Goal: Task Accomplishment & Management: Complete application form

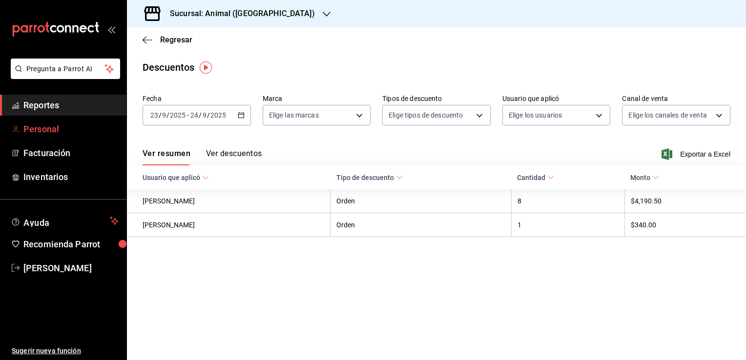
click at [50, 127] on span "Personal" at bounding box center [70, 129] width 95 height 13
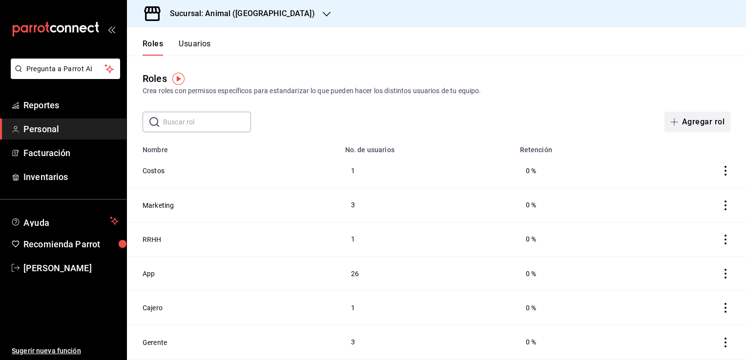
click at [698, 120] on button "Agregar rol" at bounding box center [698, 122] width 66 height 21
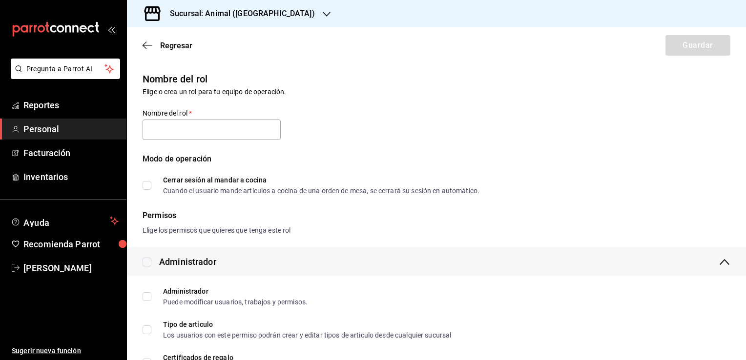
click at [70, 125] on span "Personal" at bounding box center [70, 129] width 95 height 13
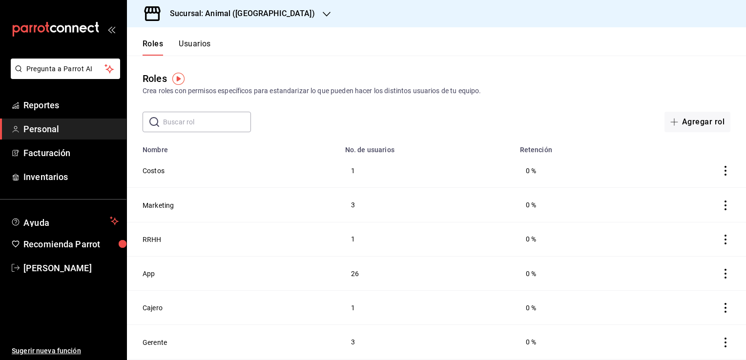
click at [190, 46] on button "Usuarios" at bounding box center [195, 47] width 32 height 17
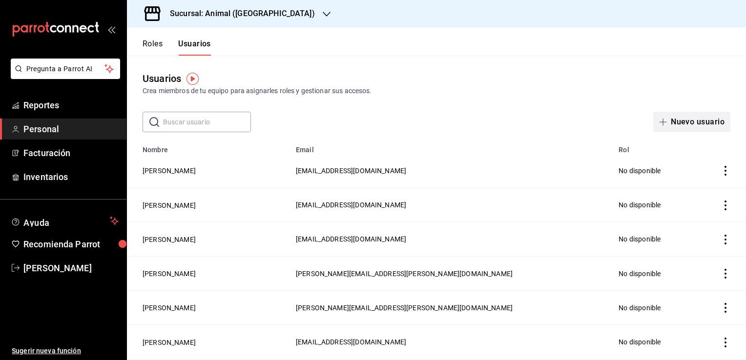
click at [682, 119] on button "Nuevo usuario" at bounding box center [692, 122] width 77 height 21
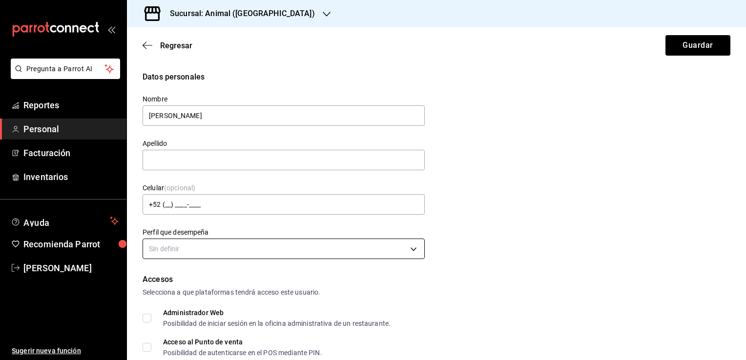
type input "[PERSON_NAME]"
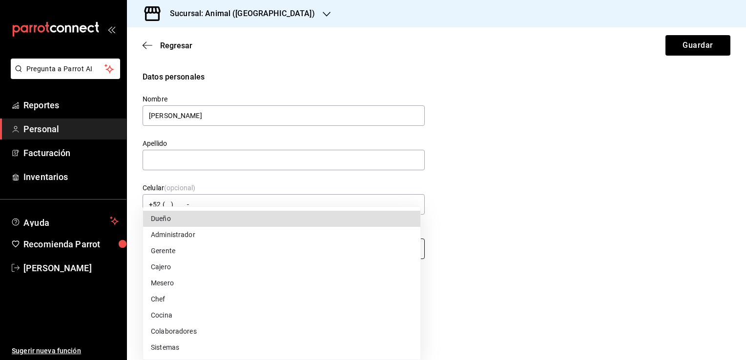
click at [407, 251] on body "Pregunta a Parrot AI Reportes Personal Facturación Inventarios Ayuda Recomienda…" at bounding box center [373, 180] width 746 height 360
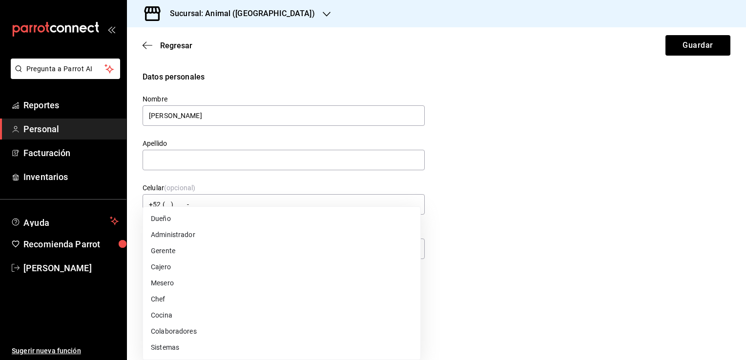
click at [176, 263] on li "Cajero" at bounding box center [281, 267] width 277 height 16
type input "CASHIER"
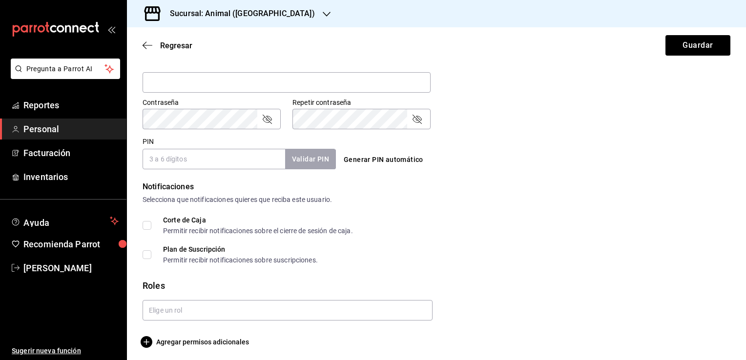
scroll to position [391, 0]
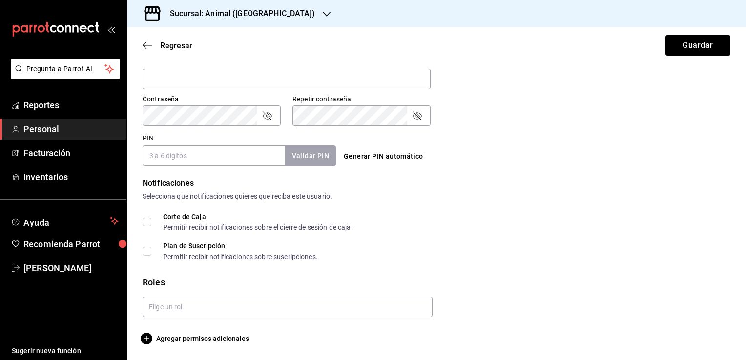
click at [245, 158] on input "PIN" at bounding box center [214, 156] width 143 height 21
type input "7854"
click at [291, 159] on button "Validar PIN" at bounding box center [310, 156] width 52 height 21
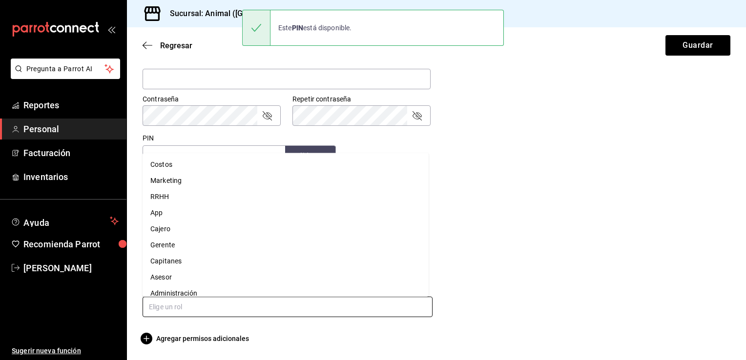
click at [181, 309] on input "text" at bounding box center [288, 307] width 290 height 21
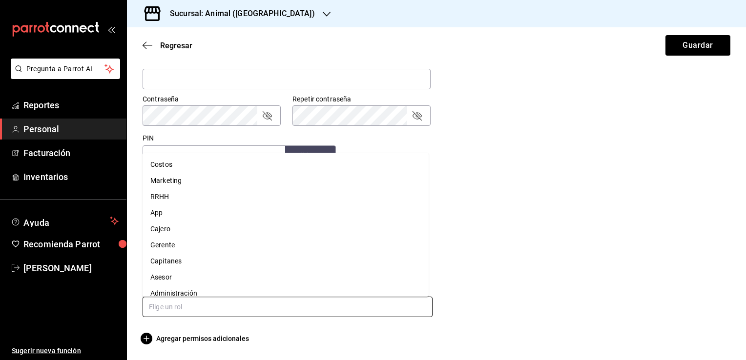
click at [186, 276] on li "Asesor" at bounding box center [286, 278] width 286 height 16
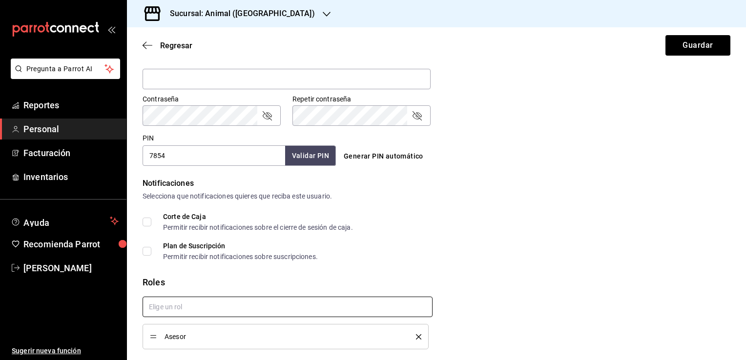
checkbox input "true"
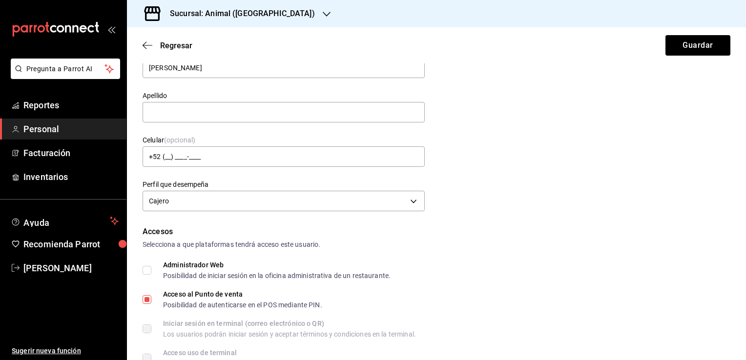
scroll to position [0, 0]
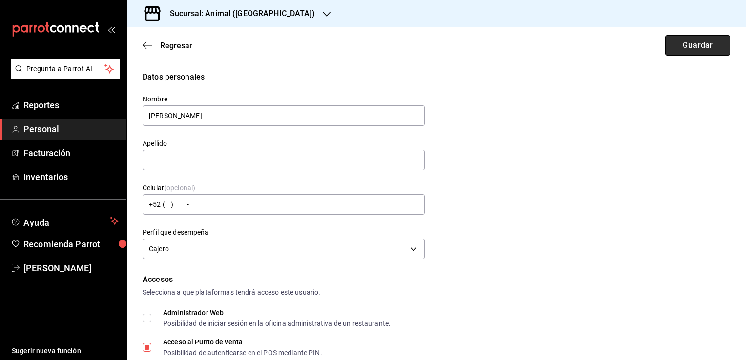
click at [695, 42] on button "Guardar" at bounding box center [698, 45] width 65 height 21
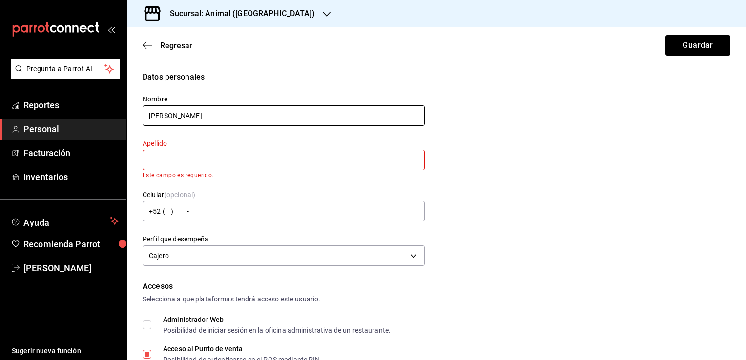
click at [220, 114] on input "[PERSON_NAME]" at bounding box center [284, 116] width 282 height 21
type input "[PERSON_NAME]"
click at [152, 155] on input "text" at bounding box center [284, 160] width 282 height 21
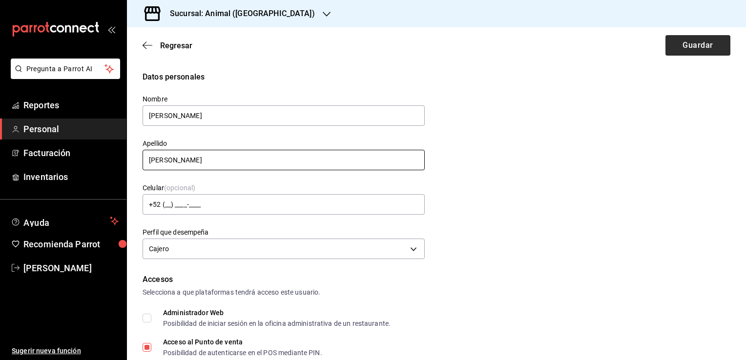
type input "[PERSON_NAME]"
click at [695, 44] on button "Guardar" at bounding box center [698, 45] width 65 height 21
